Goal: Check status: Check status

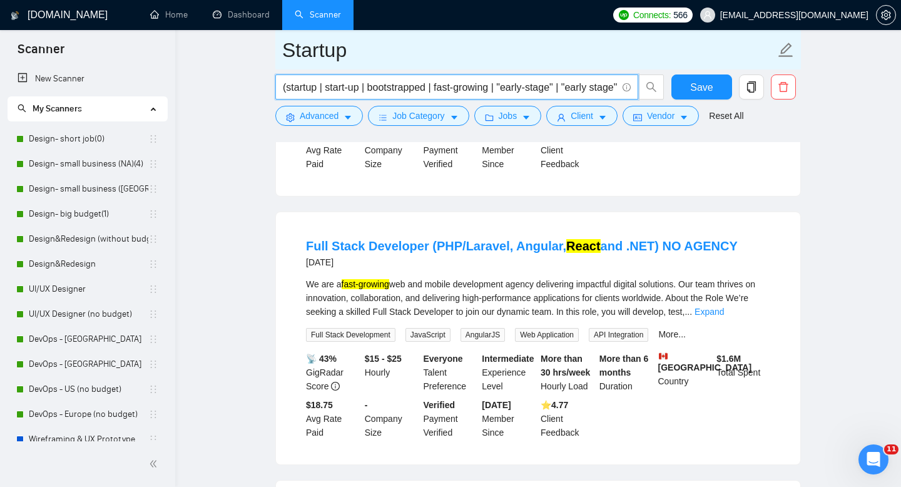
scroll to position [261, 0]
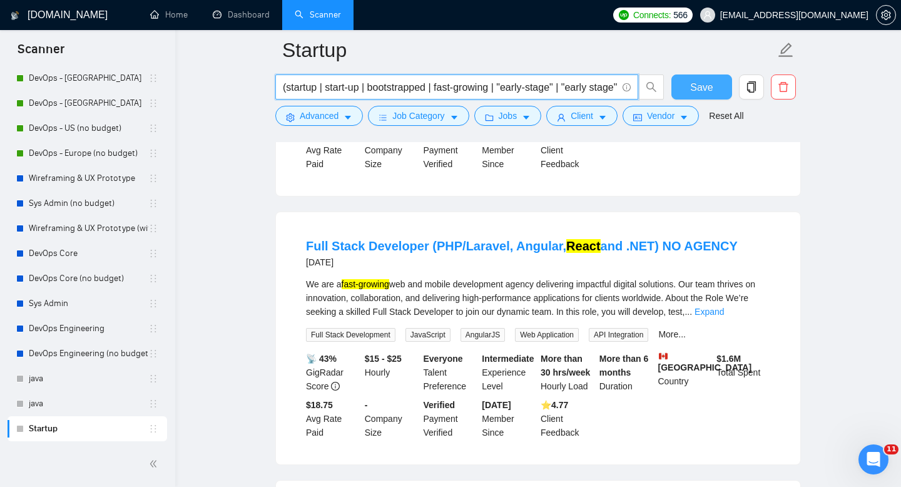
click at [682, 86] on button "Save" at bounding box center [701, 86] width 61 height 25
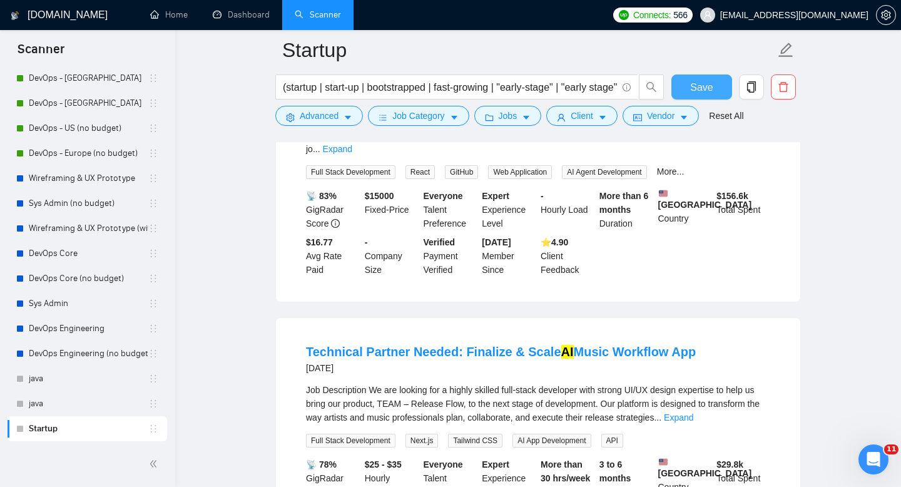
scroll to position [0, 0]
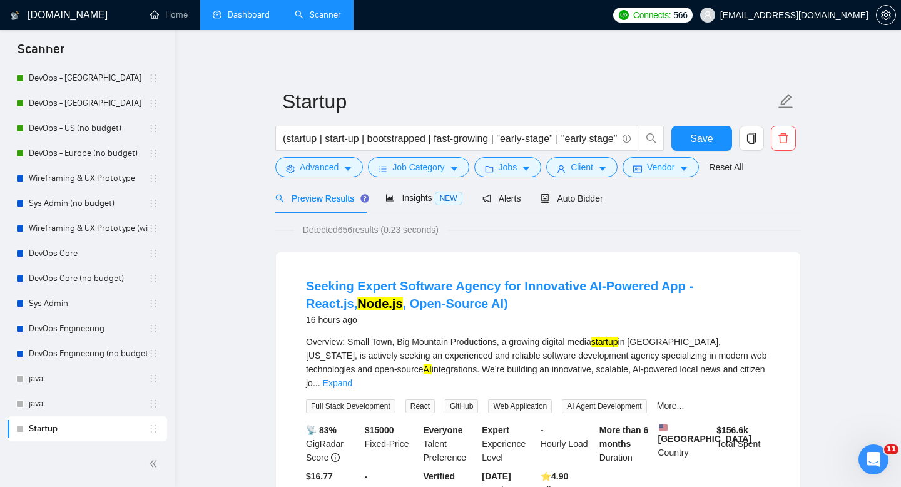
click at [224, 14] on link "Dashboard" at bounding box center [241, 14] width 57 height 11
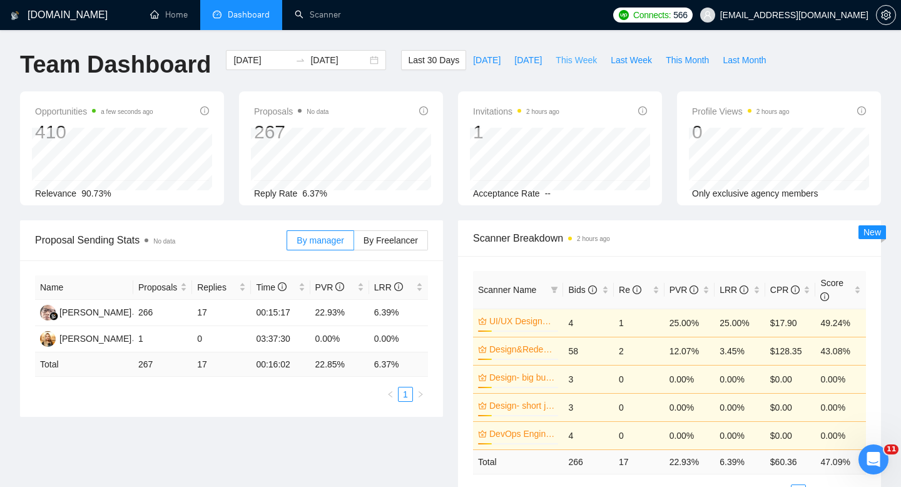
click at [568, 60] on span "This Week" at bounding box center [576, 60] width 41 height 14
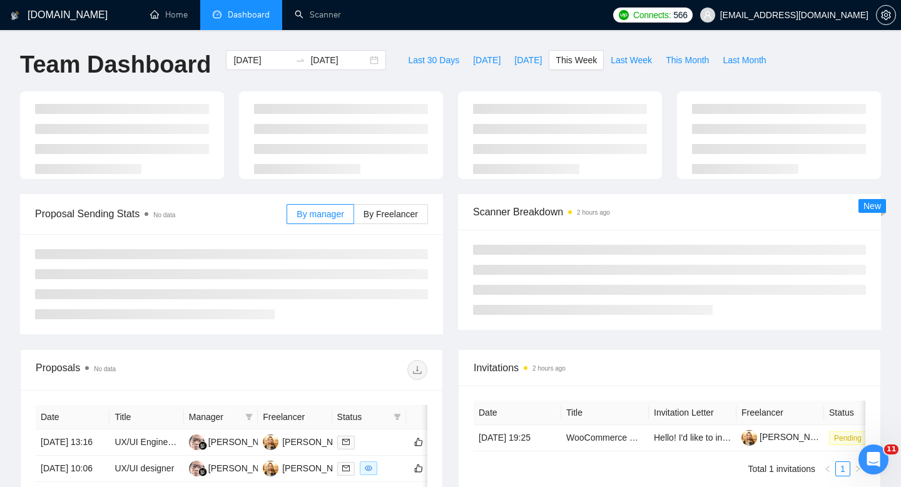
type input "[DATE]"
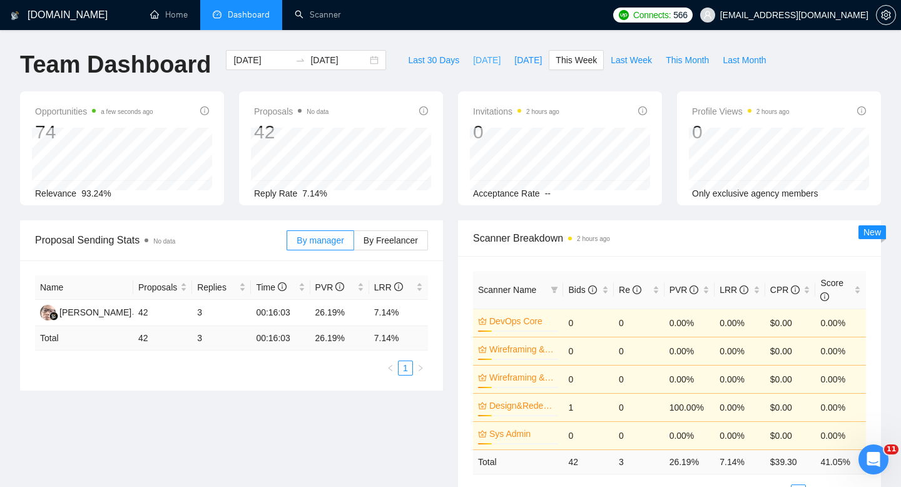
click at [473, 66] on span "[DATE]" at bounding box center [487, 60] width 28 height 14
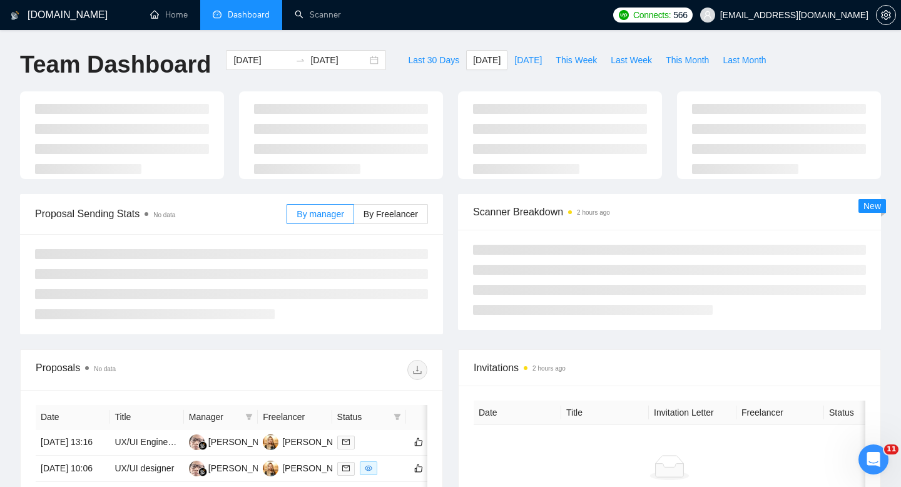
type input "[DATE]"
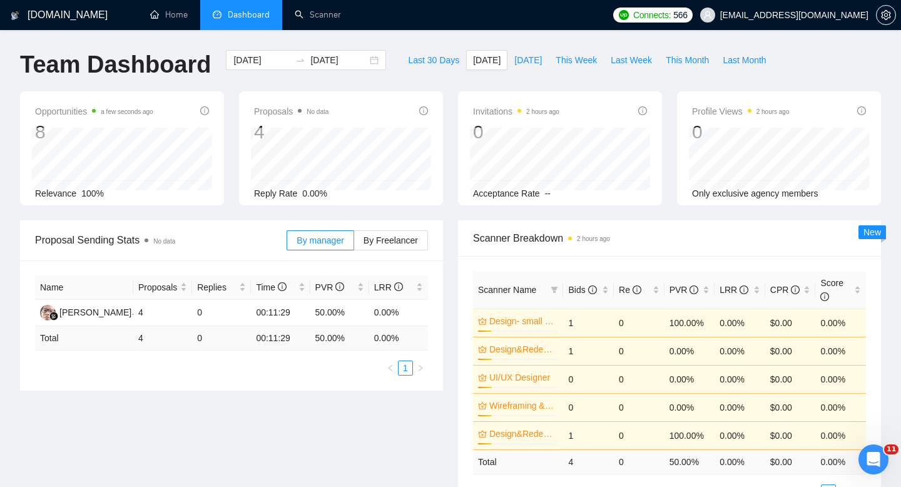
click at [242, 23] on li "Dashboard" at bounding box center [241, 15] width 82 height 30
click at [578, 63] on span "This Week" at bounding box center [576, 60] width 41 height 14
type input "[DATE]"
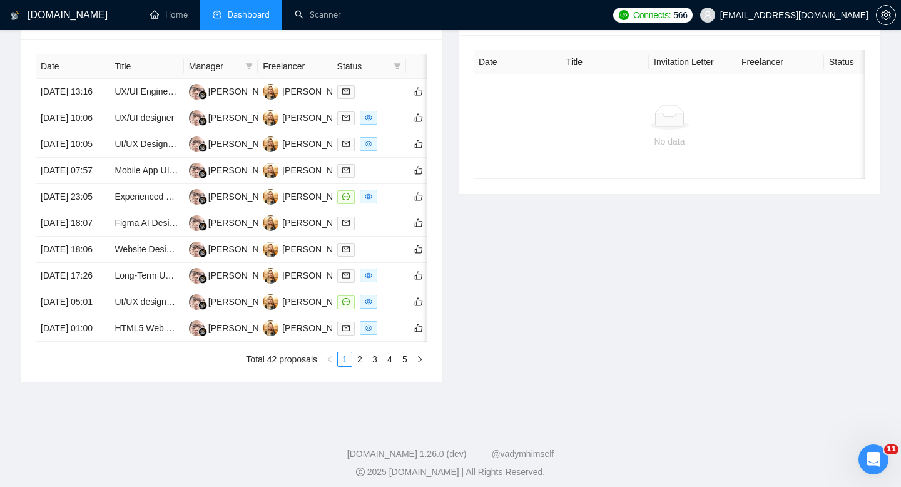
scroll to position [527, 0]
